Goal: Task Accomplishment & Management: Use online tool/utility

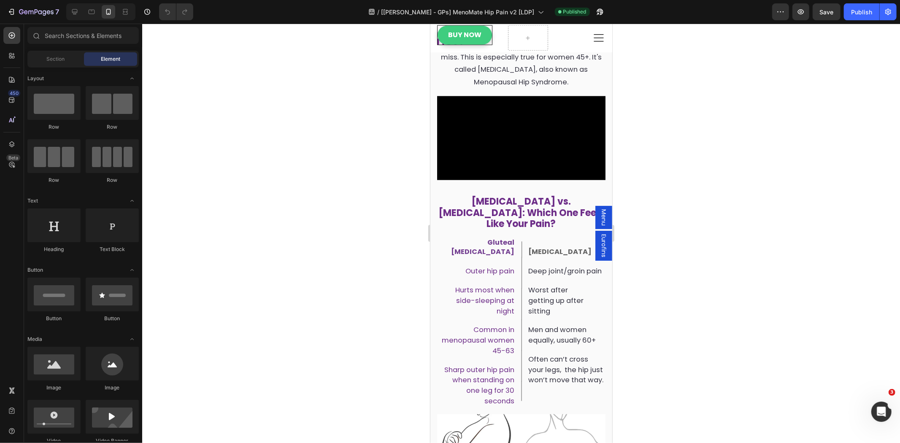
scroll to position [390, 0]
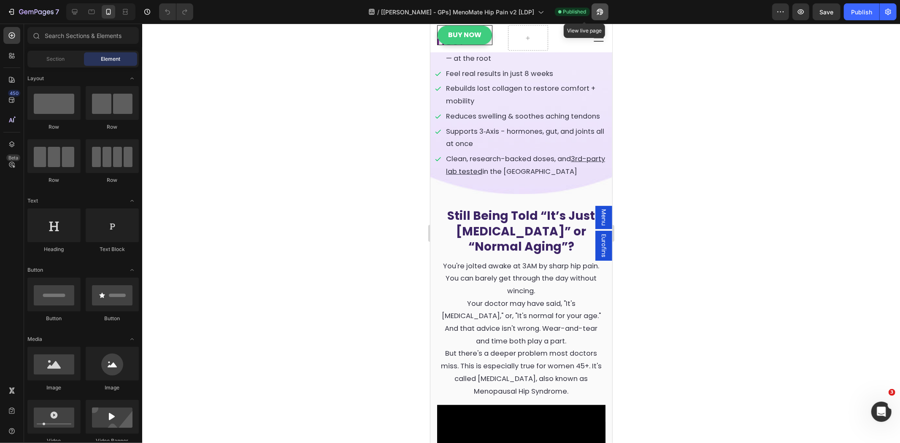
click at [596, 9] on icon "button" at bounding box center [600, 12] width 8 height 8
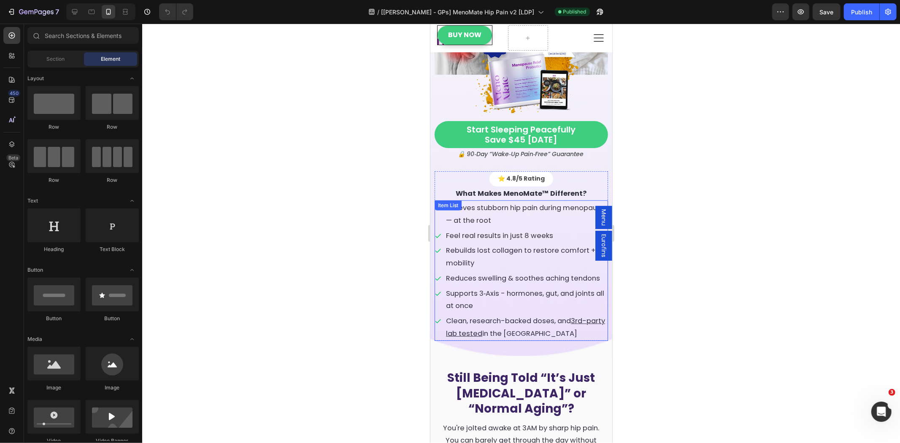
scroll to position [78, 0]
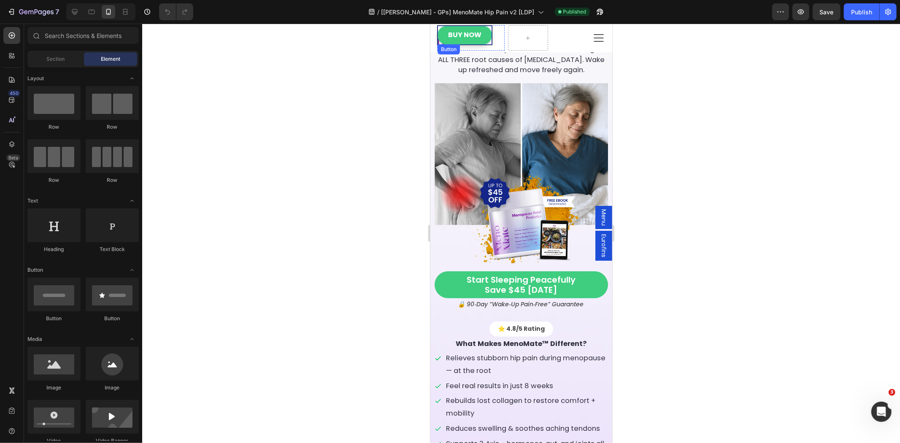
drag, startPoint x: 485, startPoint y: 39, endPoint x: 464, endPoint y: 44, distance: 21.3
click at [485, 39] on link "Buy Now" at bounding box center [464, 34] width 54 height 19
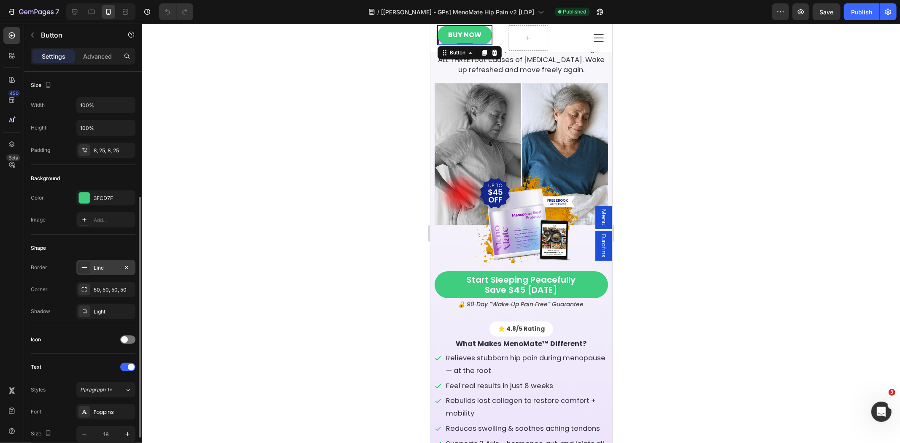
scroll to position [254, 0]
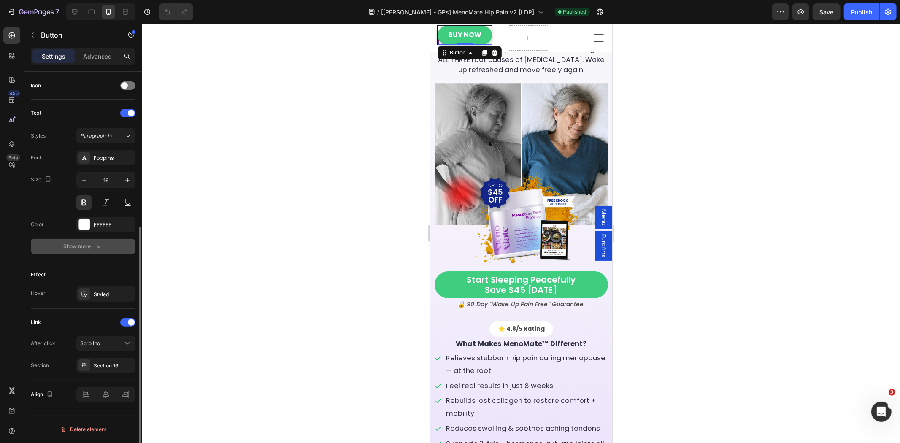
click at [106, 242] on button "Show more" at bounding box center [83, 246] width 105 height 15
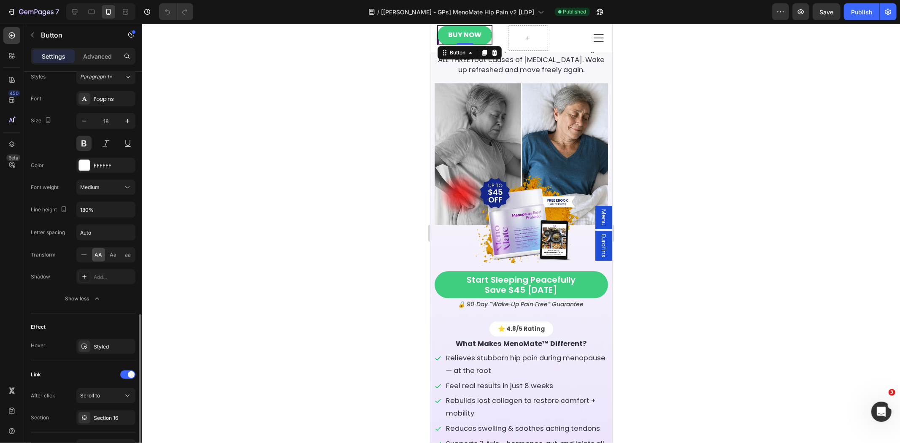
scroll to position [366, 0]
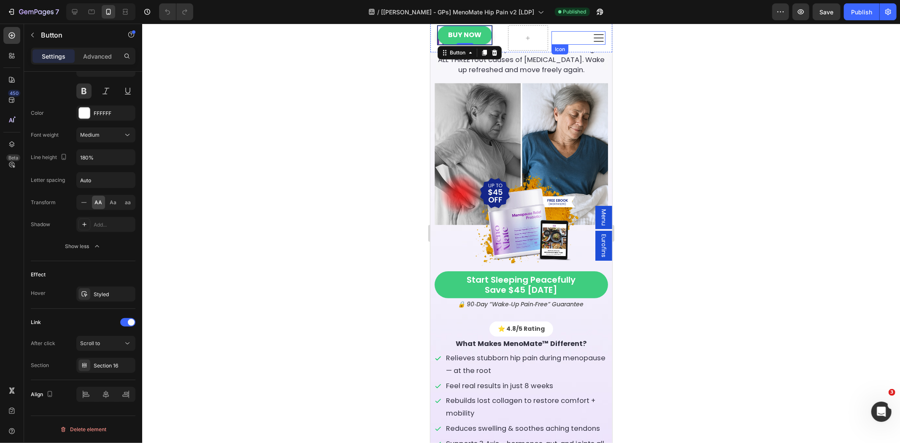
click at [594, 42] on icon at bounding box center [599, 38] width 14 height 14
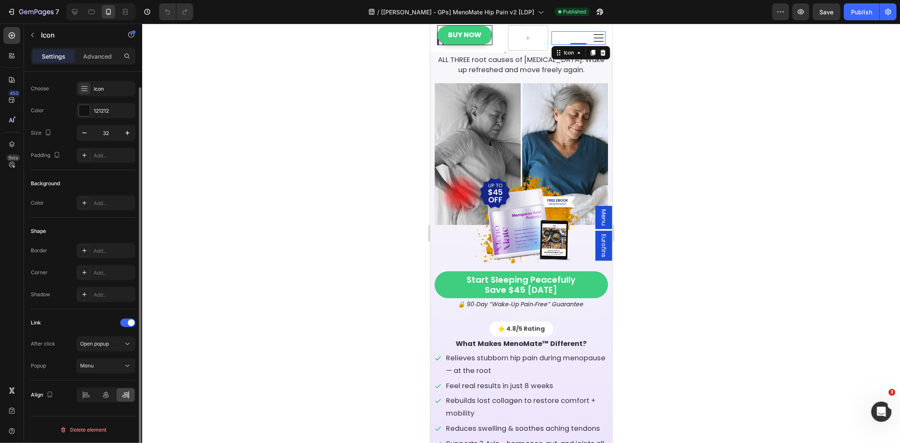
scroll to position [0, 0]
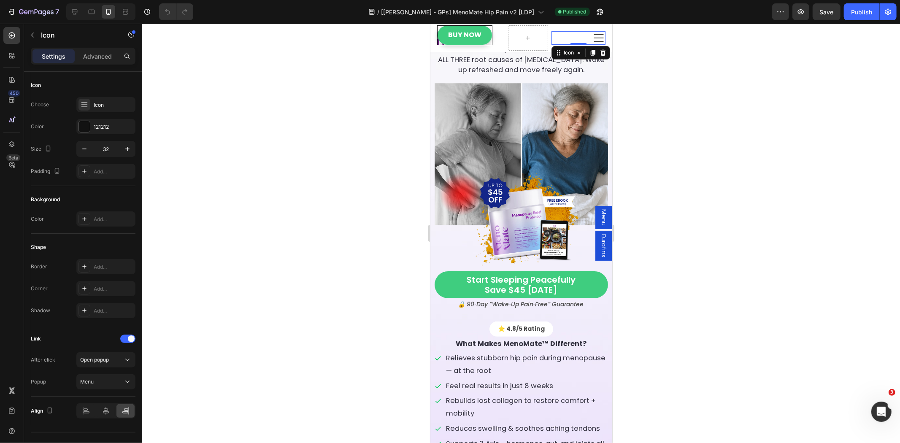
click at [599, 214] on span "Menu" at bounding box center [603, 217] width 8 height 16
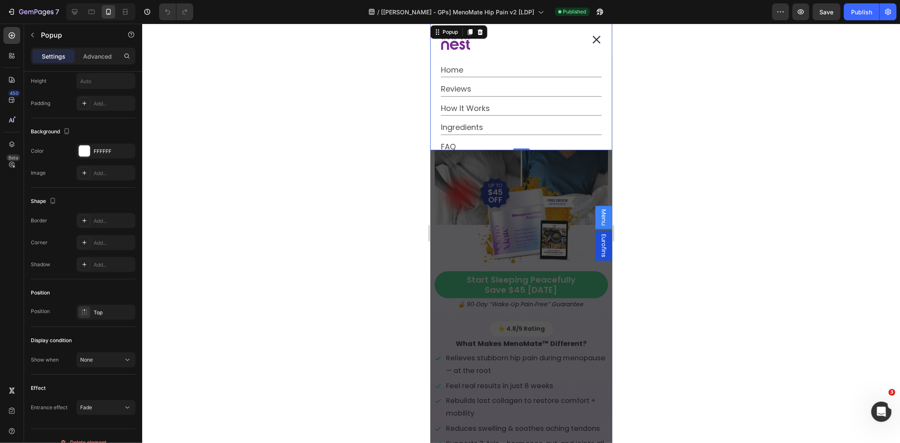
scroll to position [404, 0]
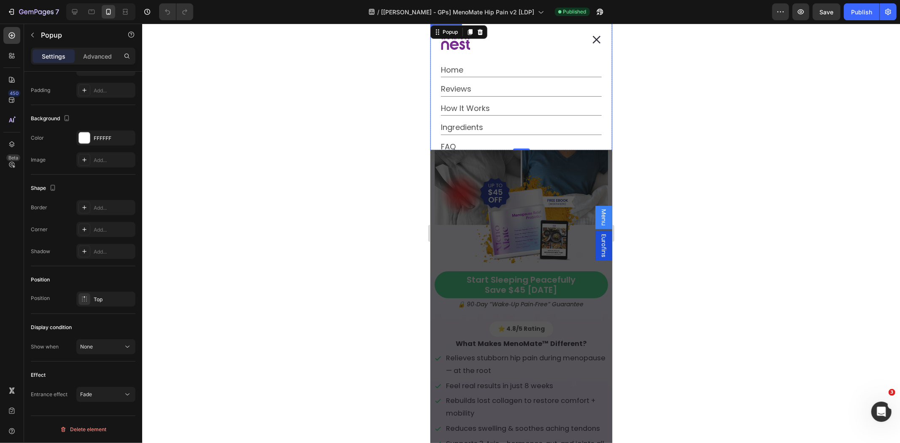
click at [481, 43] on div "Dialog body" at bounding box center [513, 42] width 144 height 30
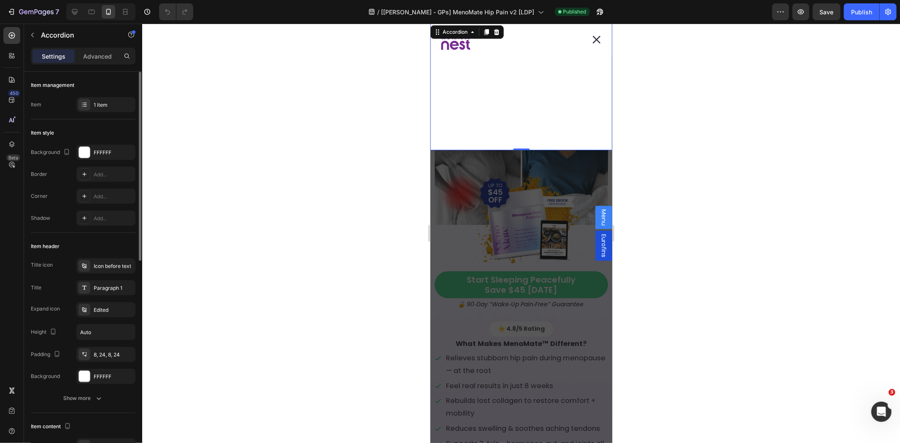
scroll to position [431, 0]
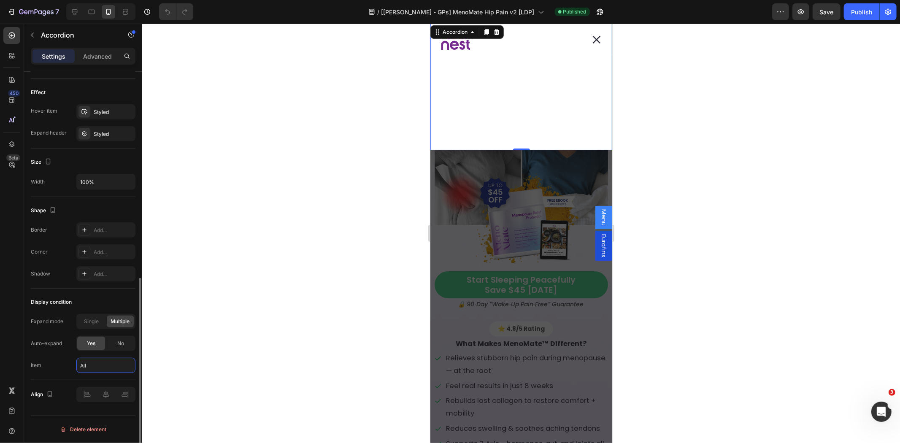
click at [108, 366] on input "all" at bounding box center [105, 365] width 59 height 15
click at [254, 334] on div at bounding box center [521, 234] width 758 height 420
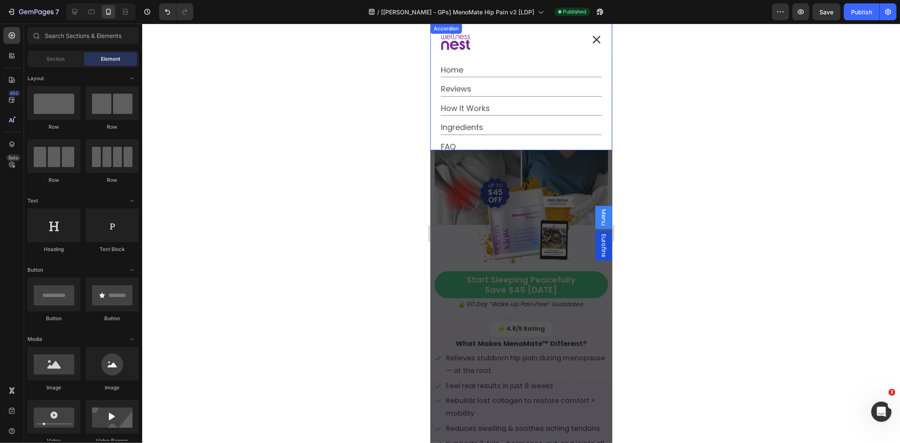
click at [495, 36] on div "Dialog body" at bounding box center [513, 42] width 144 height 30
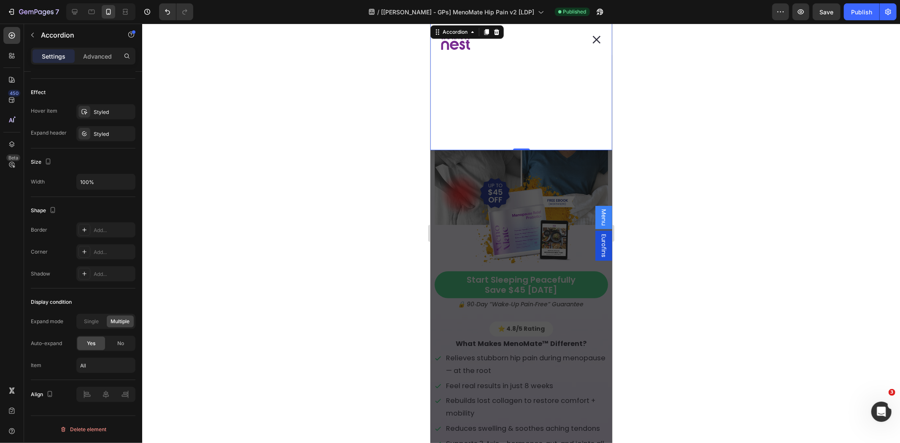
click at [460, 44] on icon "Dialog body" at bounding box center [462, 45] width 6 height 9
click at [473, 68] on button "Home" at bounding box center [457, 70] width 33 height 14
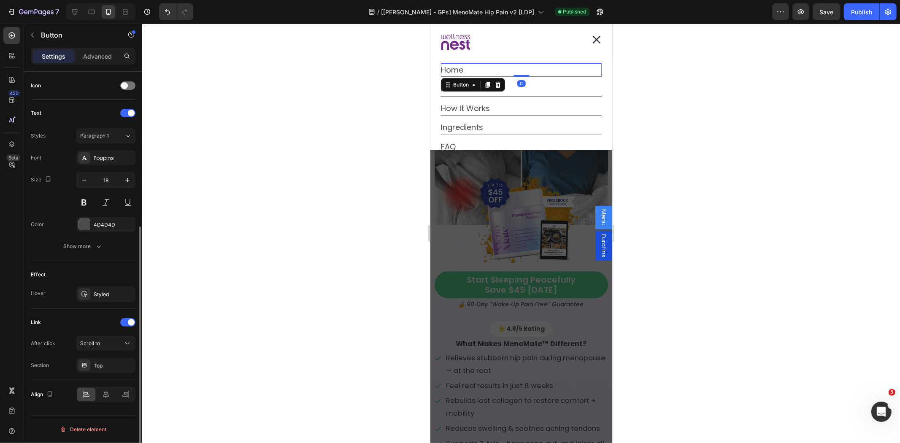
scroll to position [0, 0]
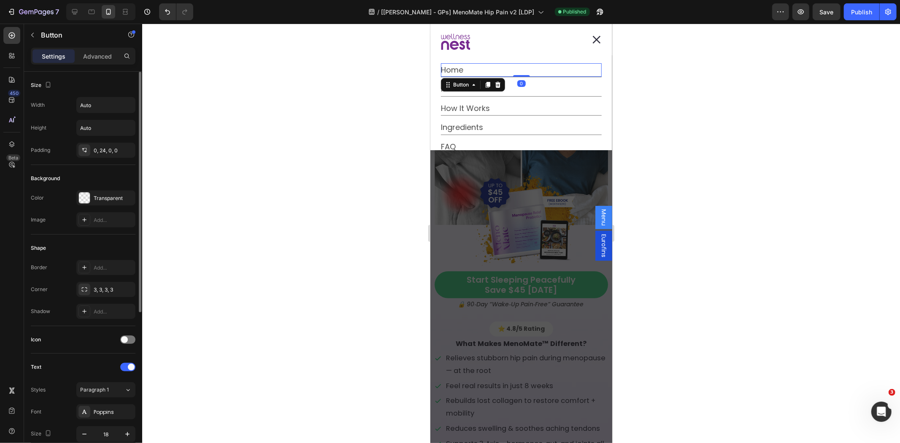
click at [413, 71] on div at bounding box center [521, 234] width 758 height 420
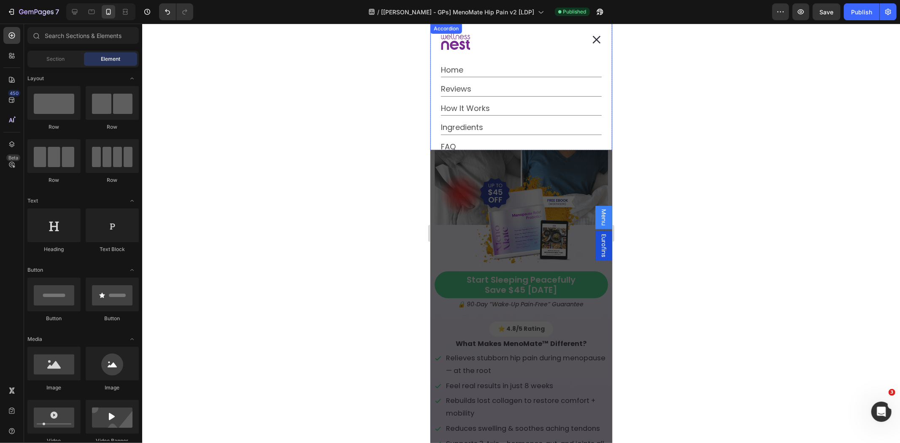
click at [454, 47] on icon "Dialog body" at bounding box center [454, 45] width 9 height 9
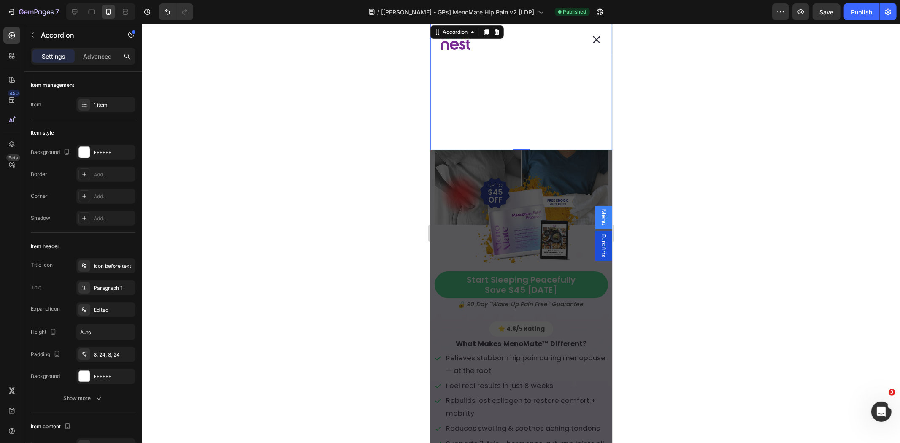
click at [455, 47] on icon "Dialog body" at bounding box center [454, 45] width 9 height 9
click at [460, 48] on icon "Dialog body" at bounding box center [462, 45] width 6 height 9
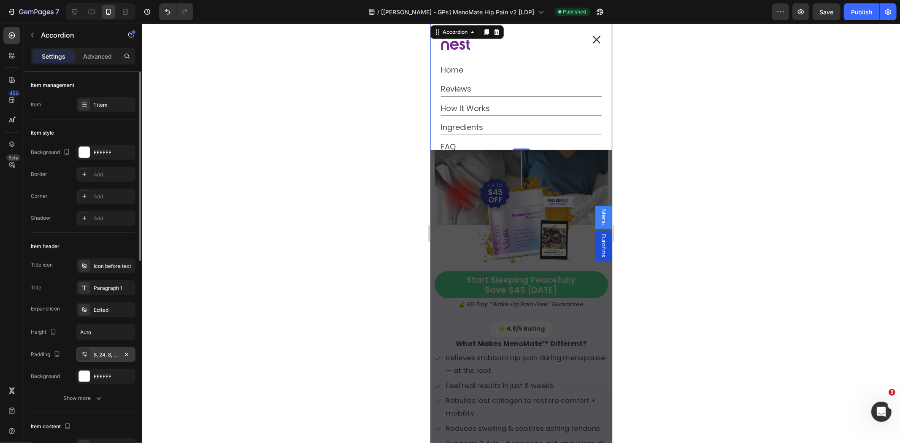
scroll to position [431, 0]
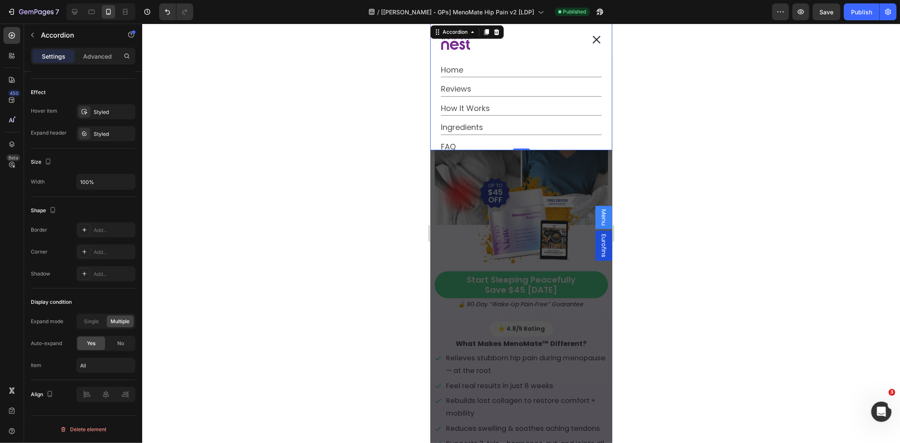
click at [460, 43] on icon "Dialog body" at bounding box center [462, 45] width 6 height 9
click at [465, 42] on icon "Dialog body" at bounding box center [456, 41] width 30 height 16
click at [596, 14] on icon "button" at bounding box center [600, 12] width 8 height 8
click at [208, 101] on div at bounding box center [521, 234] width 758 height 420
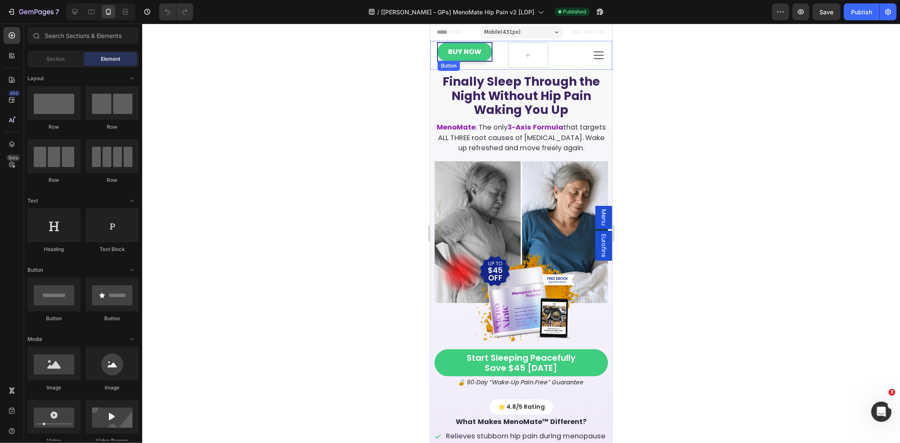
click at [460, 61] on div "Buy Now Button" at bounding box center [464, 52] width 55 height 20
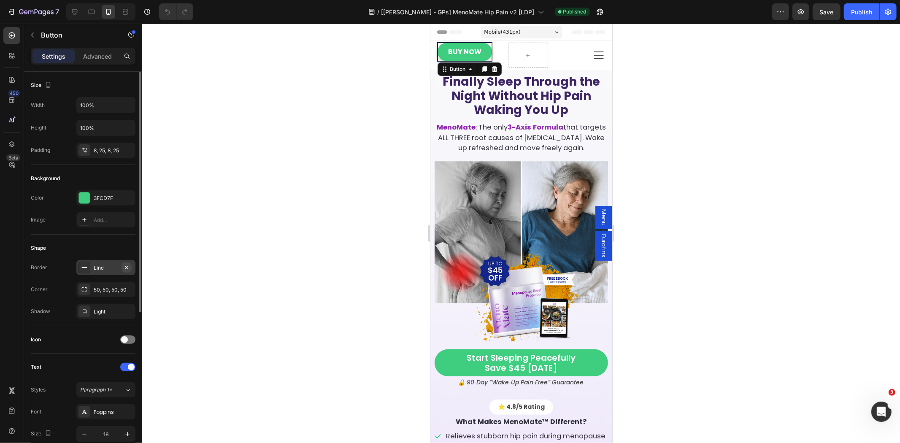
click at [129, 268] on icon "button" at bounding box center [126, 267] width 7 height 7
click at [264, 100] on div at bounding box center [521, 234] width 758 height 420
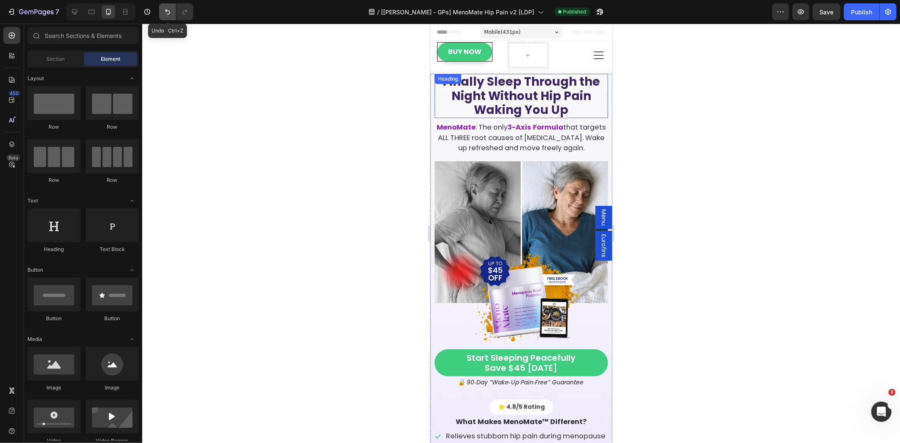
click at [169, 14] on icon "Undo/Redo" at bounding box center [167, 12] width 8 height 8
